Goal: Communication & Community: Answer question/provide support

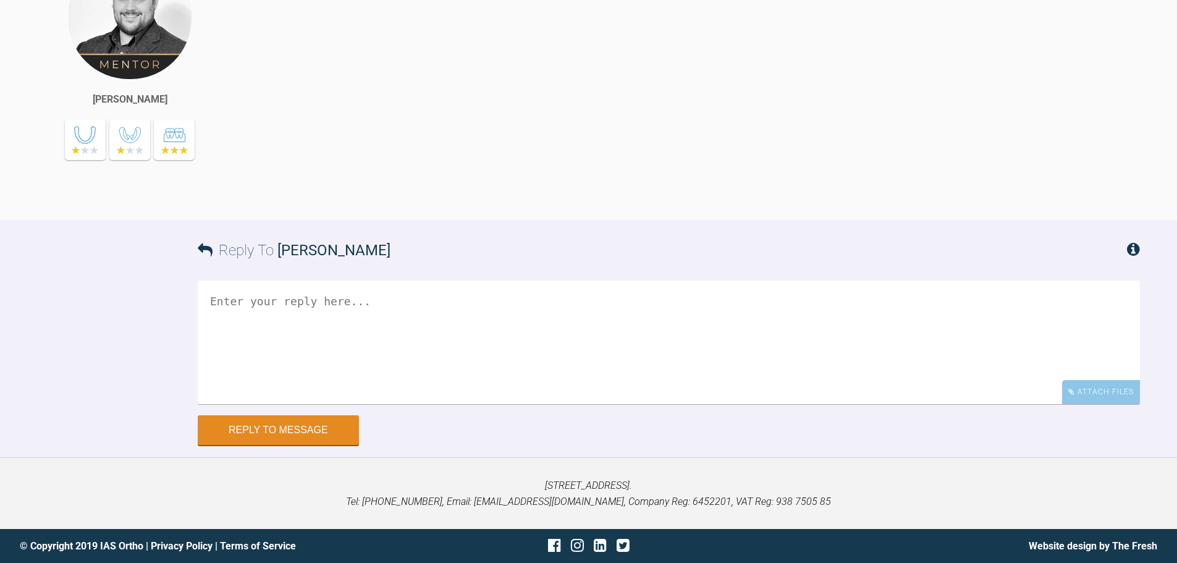
scroll to position [7488, 0]
click at [1116, 398] on div "Attach Files" at bounding box center [1101, 392] width 78 height 24
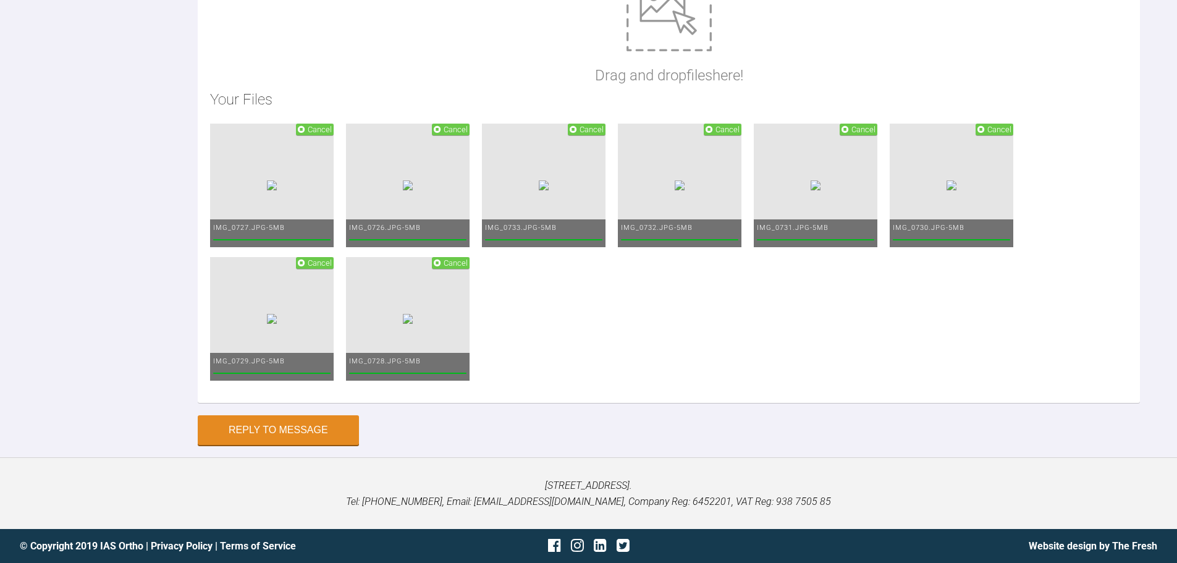
scroll to position [7711, 0]
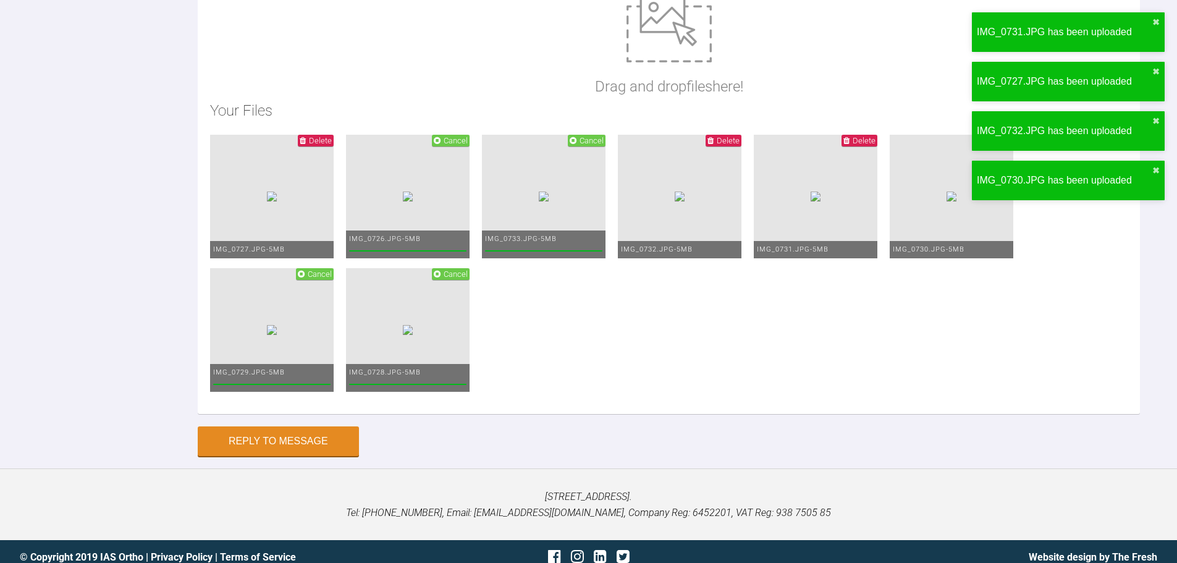
scroll to position [7402, 0]
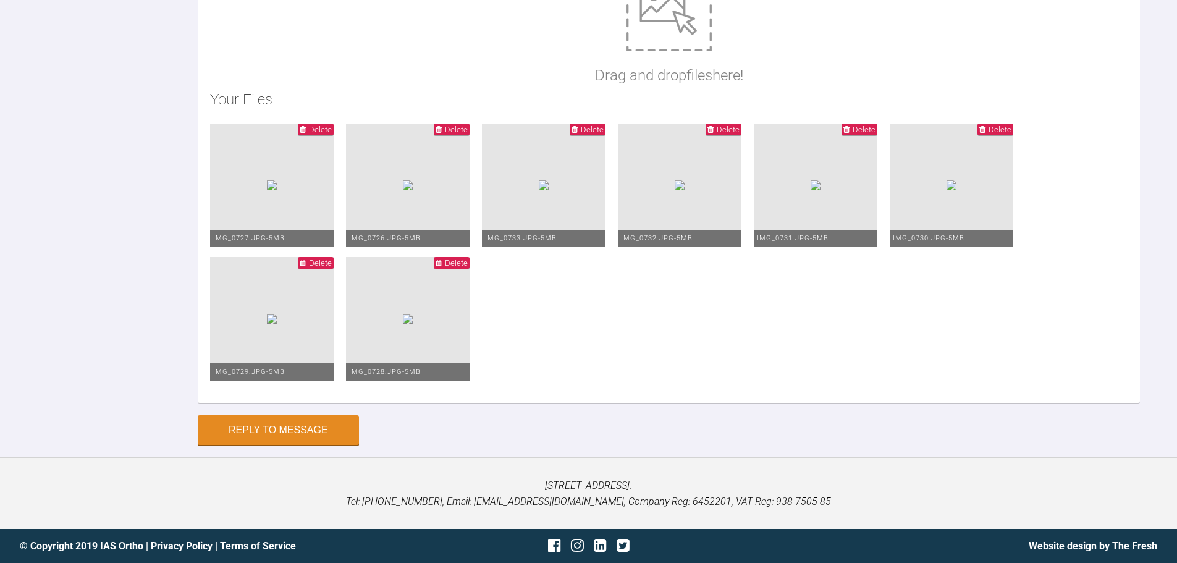
type textarea "Hi [PERSON_NAME]. This is [PERSON_NAME] [DATE]. OH must improve. I am continuin…"
click at [331, 428] on button "Reply to Message" at bounding box center [278, 432] width 161 height 30
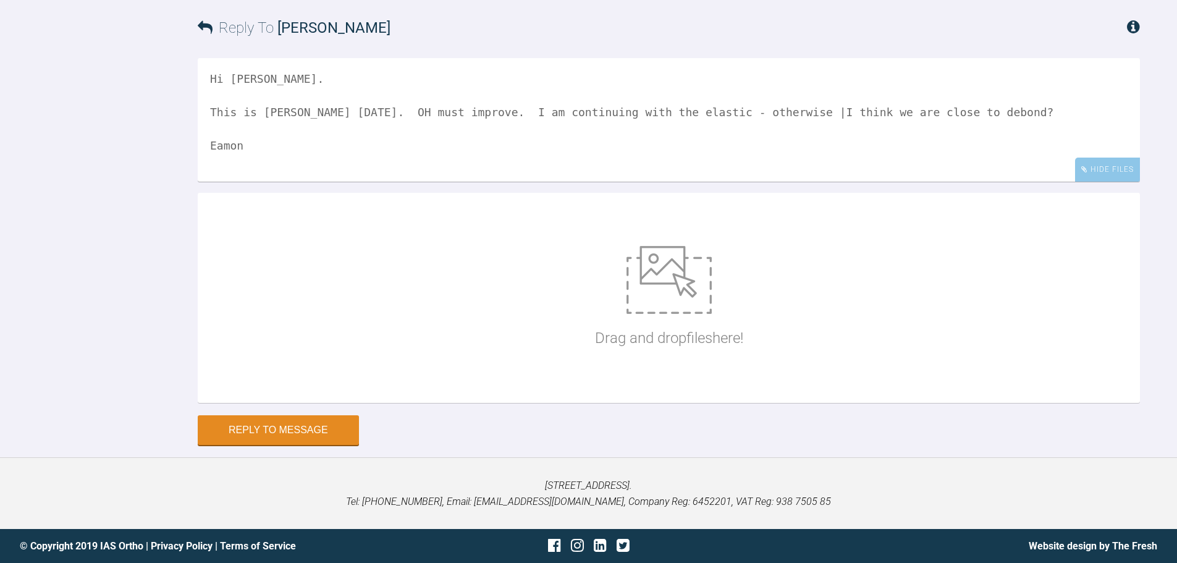
scroll to position [7900, 0]
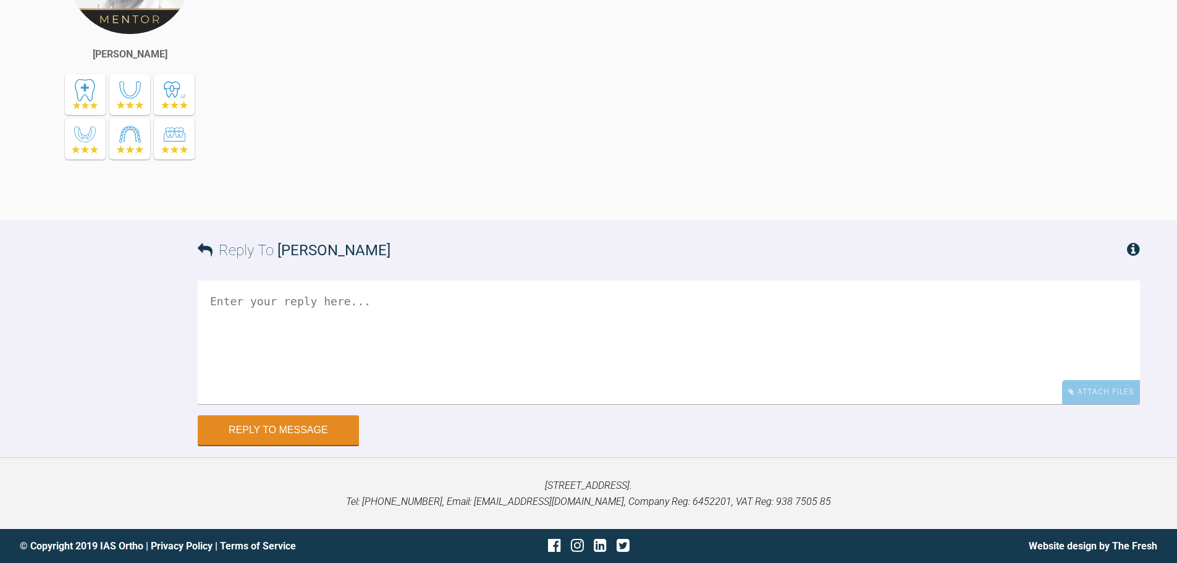
scroll to position [6559, 0]
click at [1103, 405] on div "Attach Files Drag and drop files here!" at bounding box center [669, 348] width 942 height 135
click at [1100, 394] on div "Attach Files" at bounding box center [1101, 392] width 78 height 24
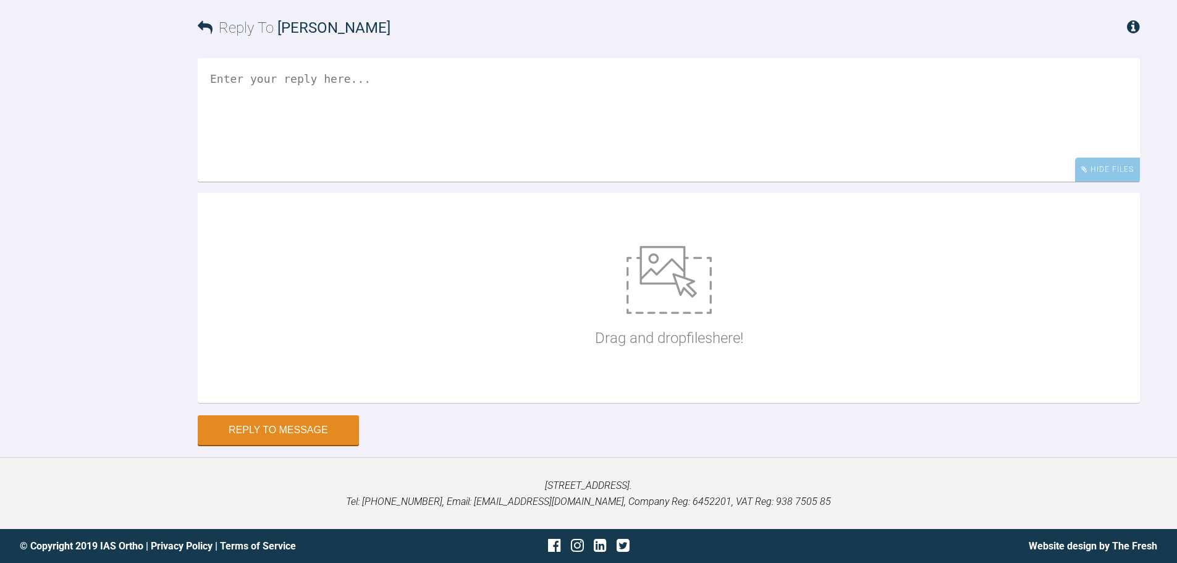
scroll to position [6781, 0]
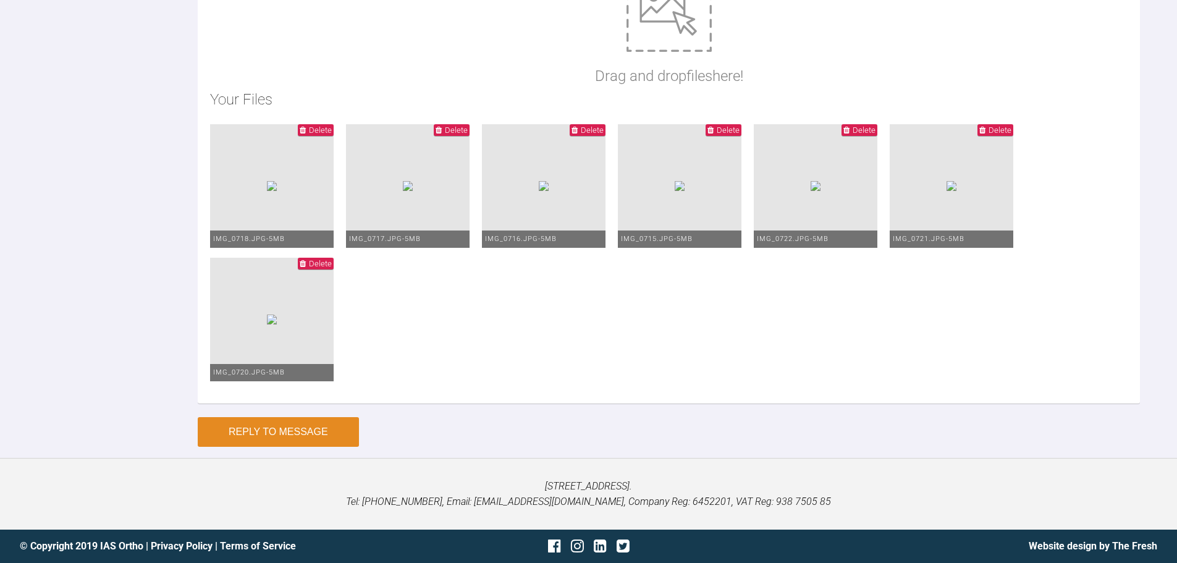
type textarea "Hi Ross, This is Harriet today. There is still some minor rotations needed - so…"
click at [311, 428] on button "Reply to Message" at bounding box center [278, 432] width 161 height 30
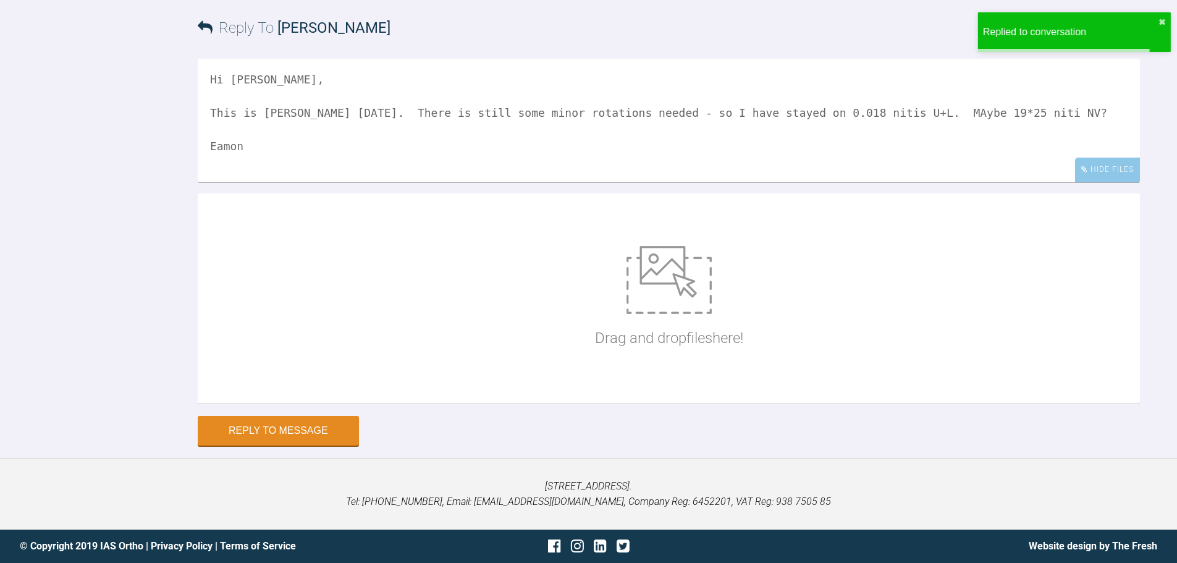
scroll to position [6971, 0]
